Goal: Find specific page/section: Find specific page/section

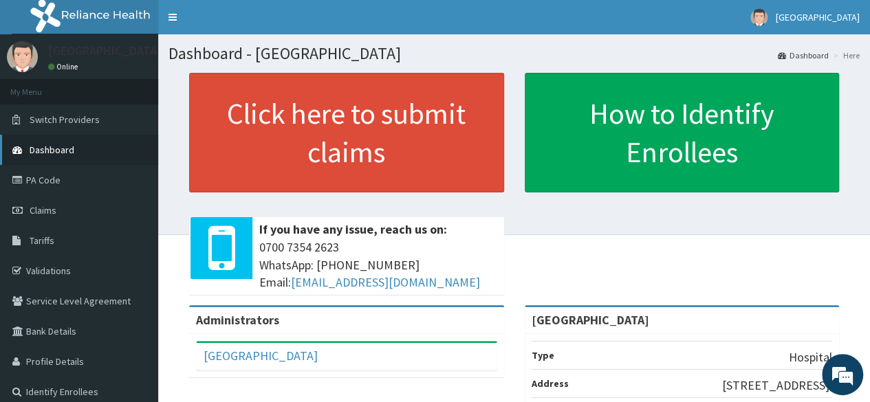
click at [113, 151] on link "Dashboard" at bounding box center [79, 150] width 158 height 30
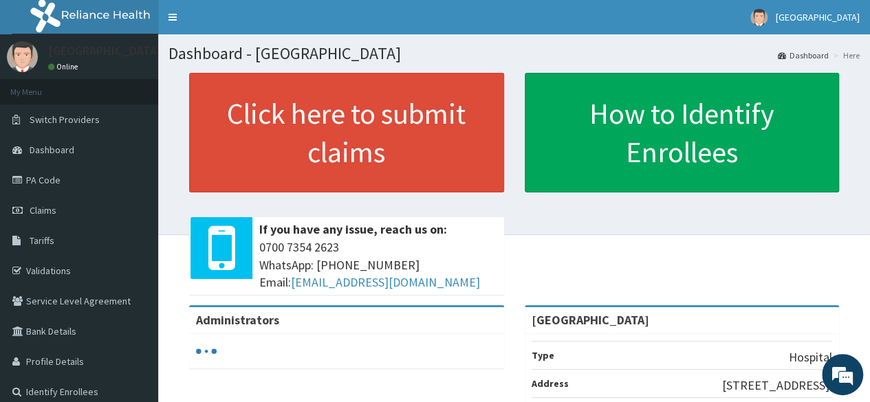
click at [92, 183] on link "PA Code" at bounding box center [79, 180] width 158 height 30
